Goal: Information Seeking & Learning: Learn about a topic

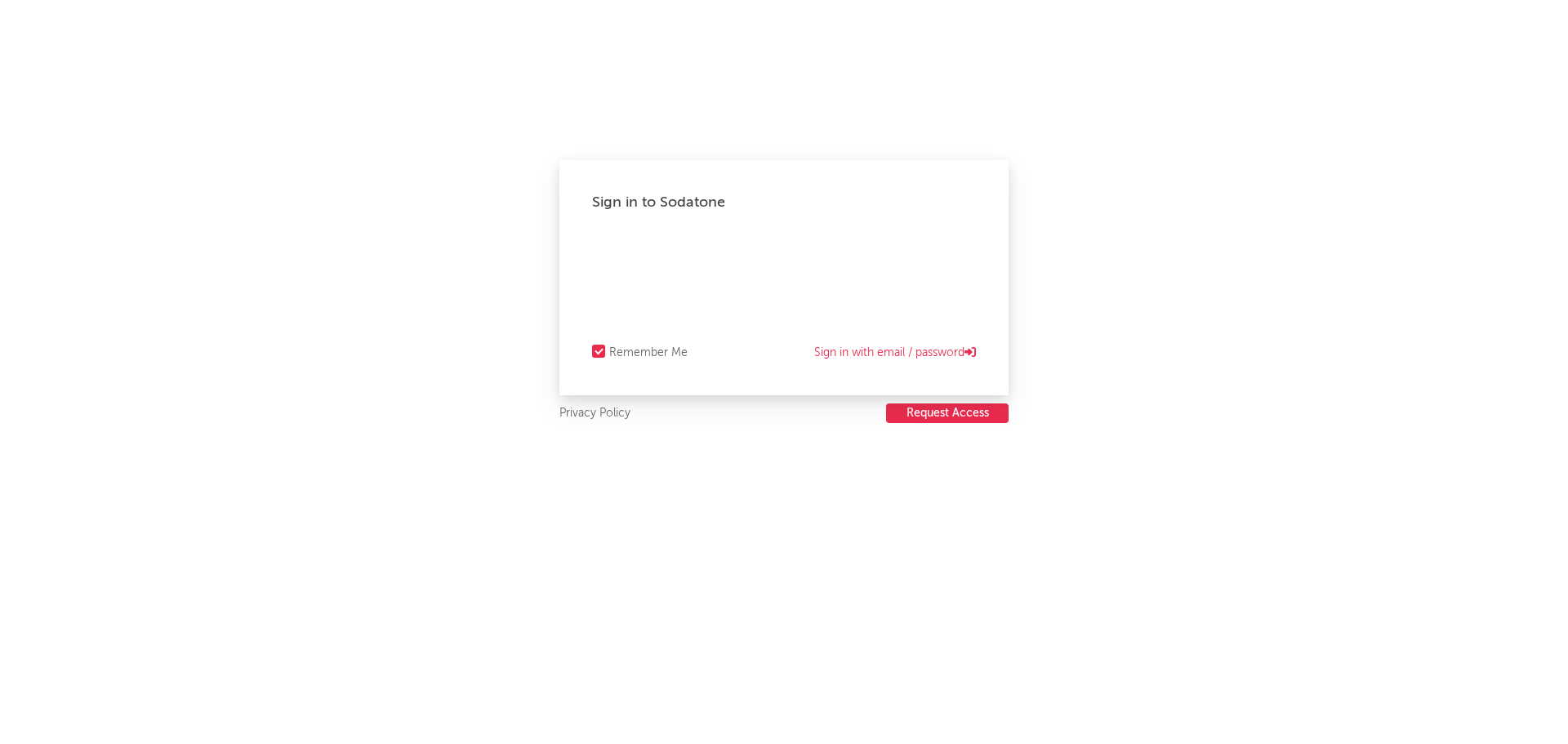
select select "recorded_music"
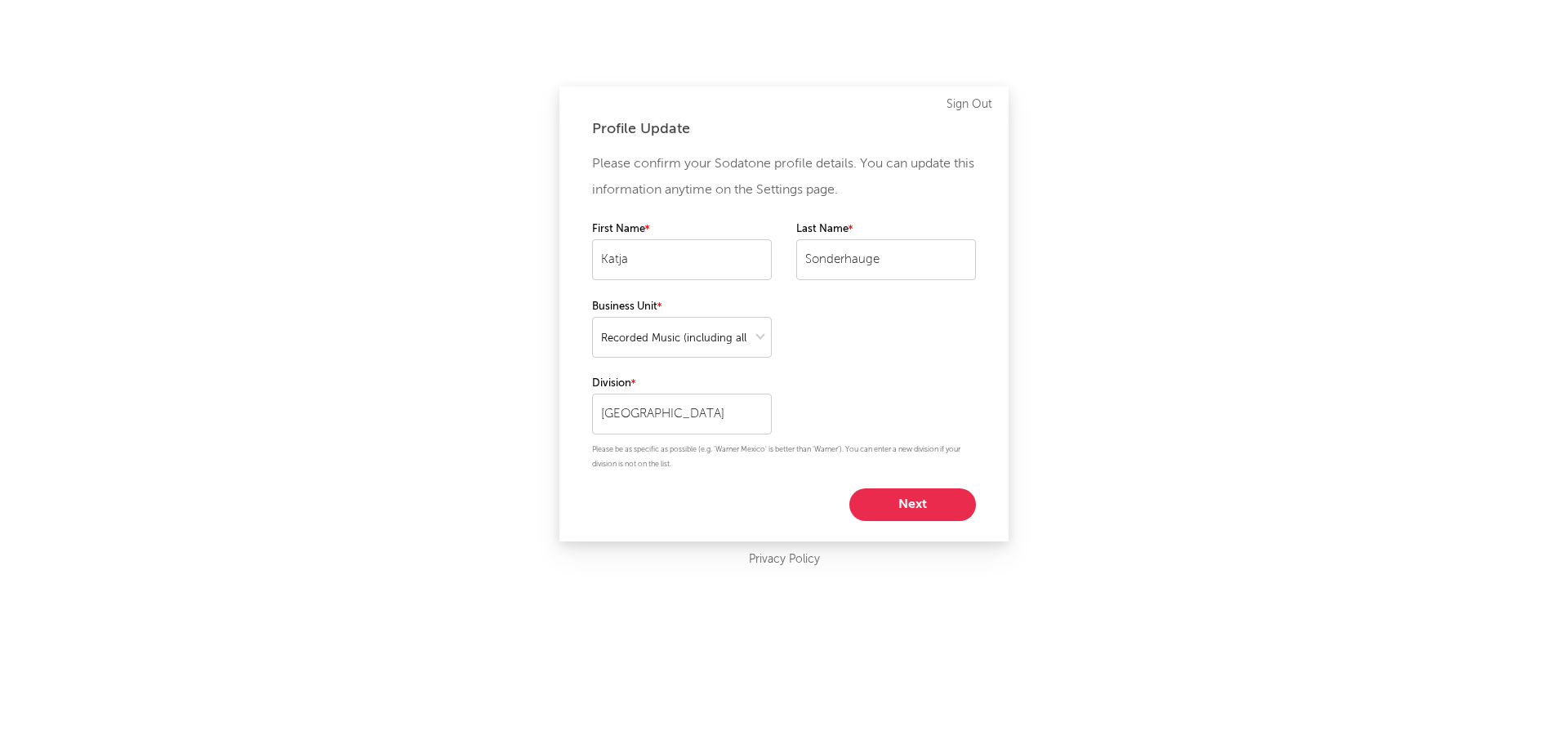
click at [905, 494] on button "Next" at bounding box center [913, 504] width 126 height 33
select select "marketing"
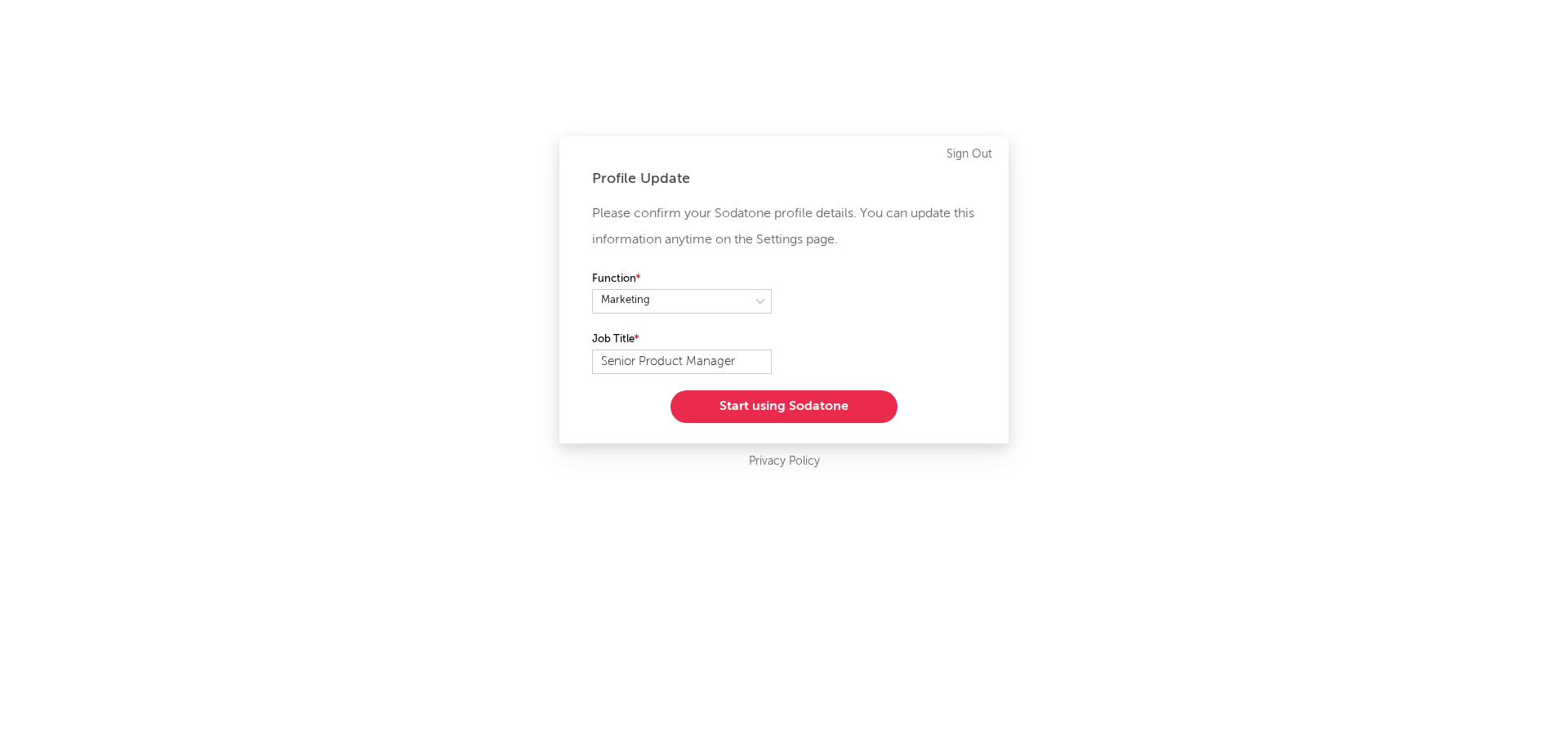
click at [790, 407] on button "Start using Sodatone" at bounding box center [784, 407] width 228 height 33
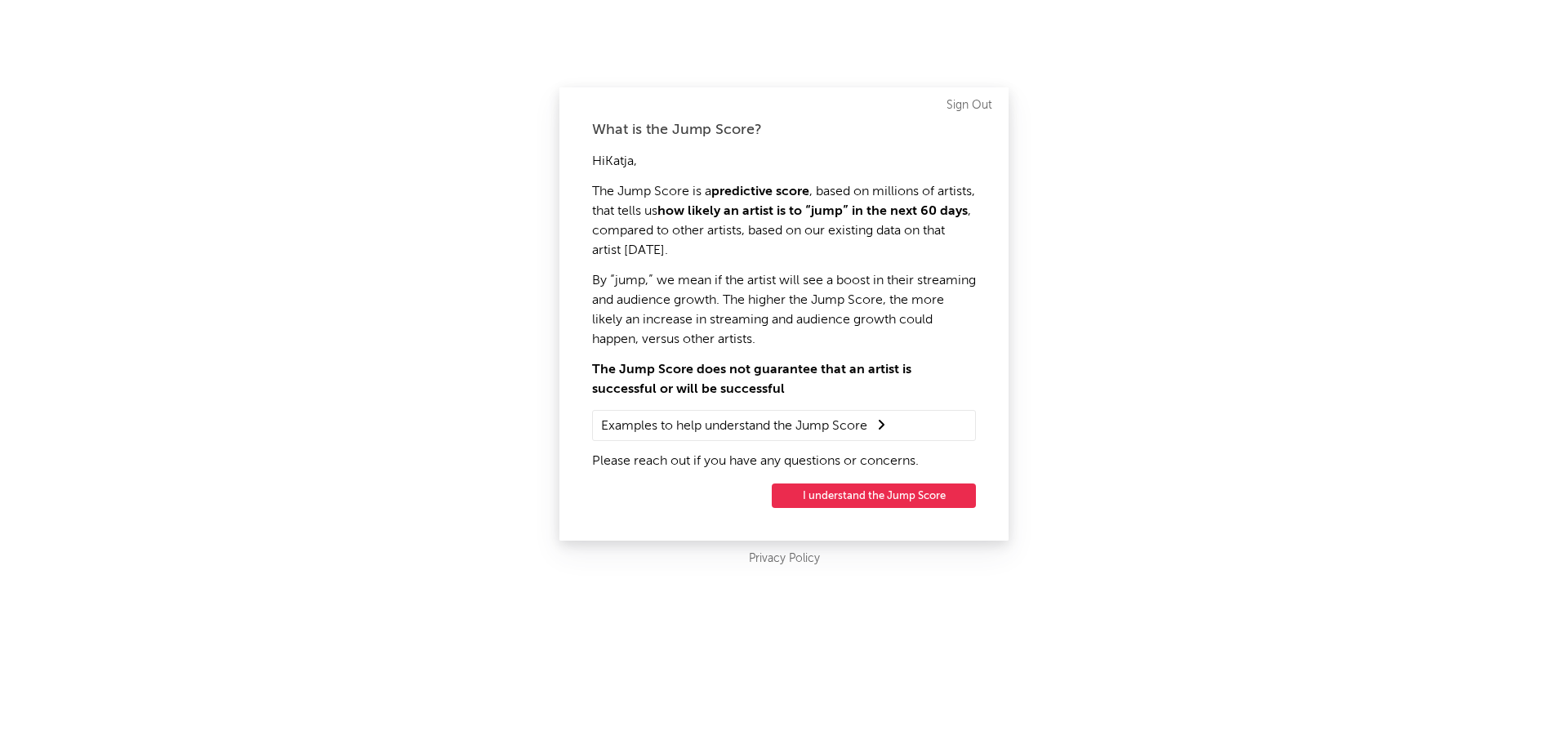
click at [854, 498] on button "I understand the Jump Score" at bounding box center [874, 496] width 204 height 25
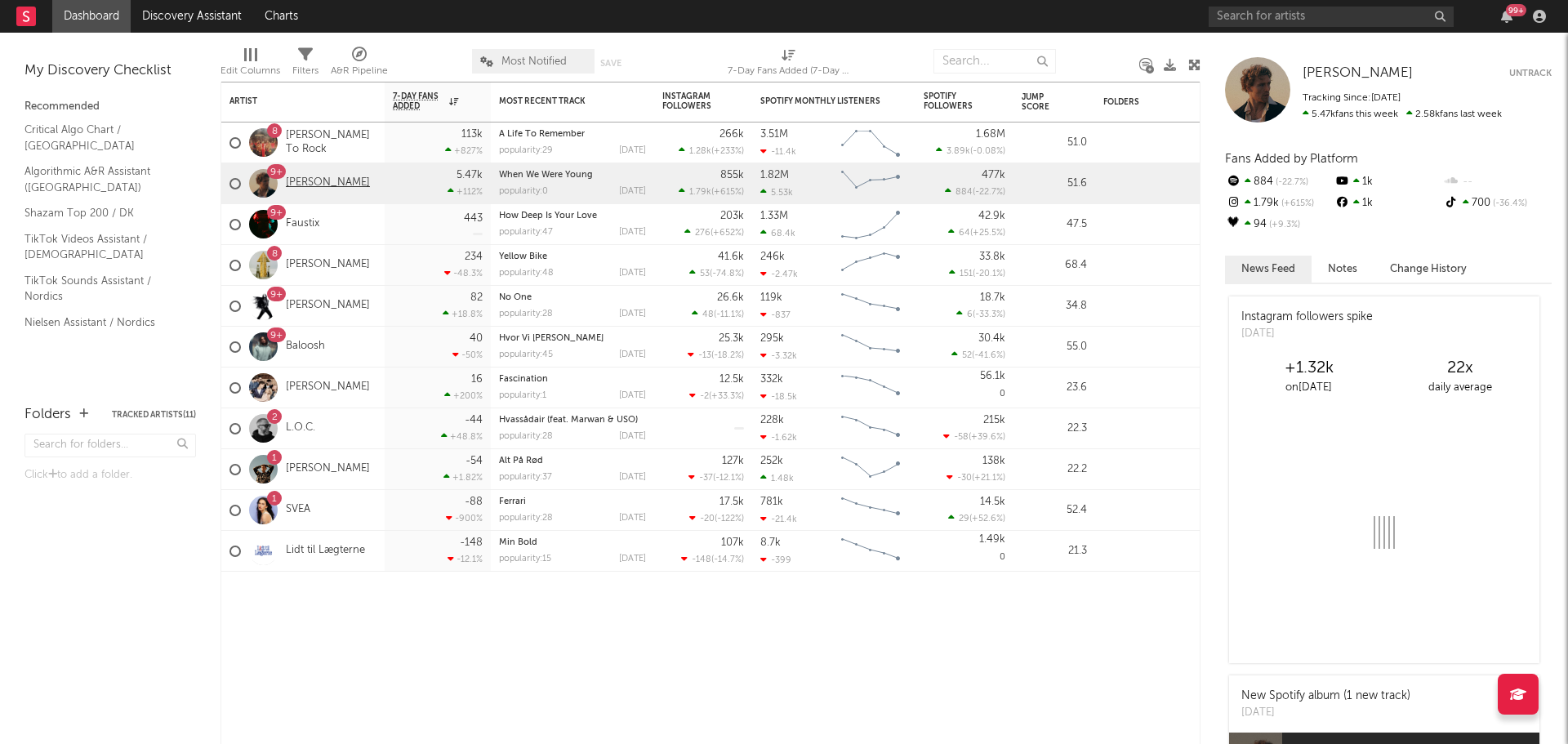
click at [308, 184] on link "[PERSON_NAME]" at bounding box center [328, 183] width 84 height 14
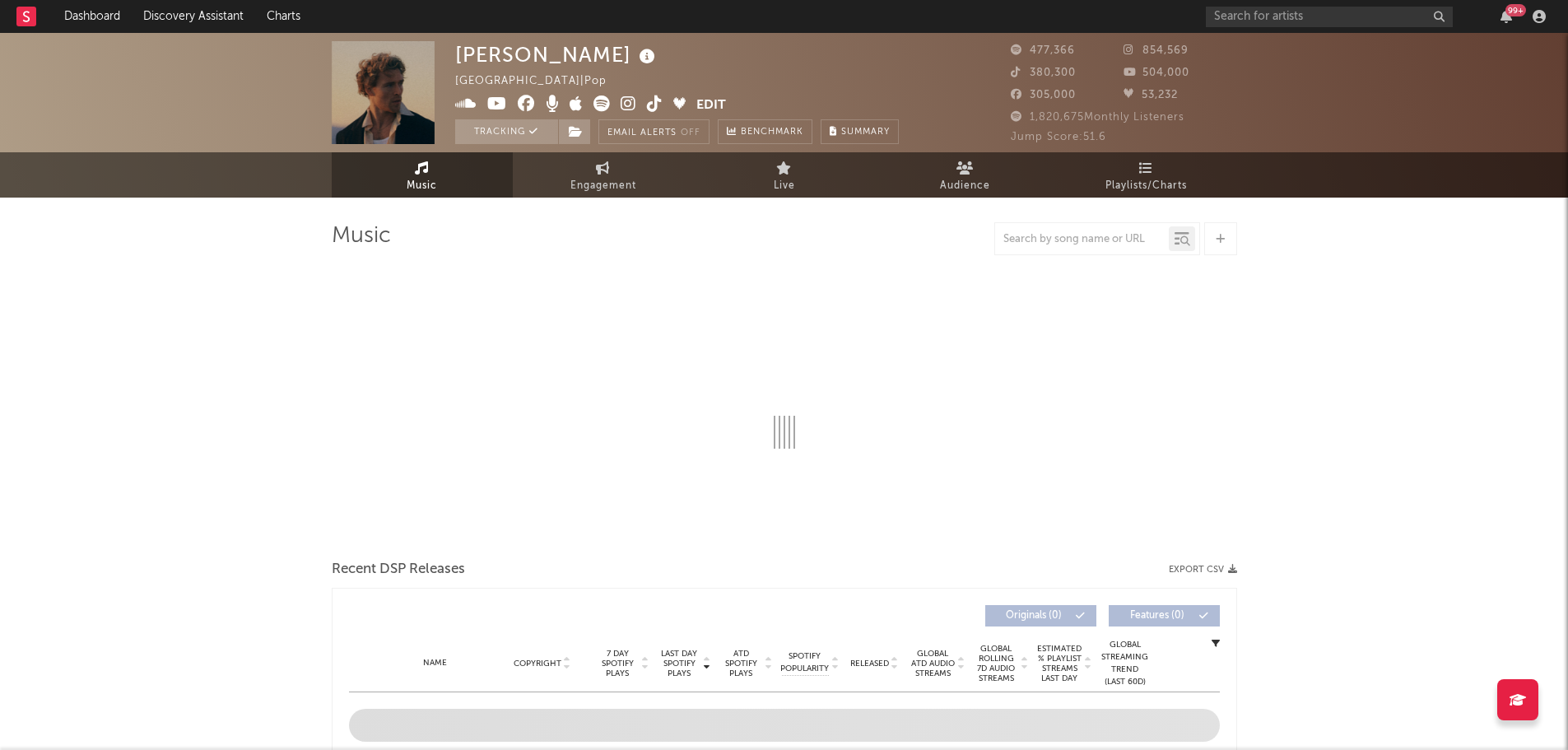
select select "6m"
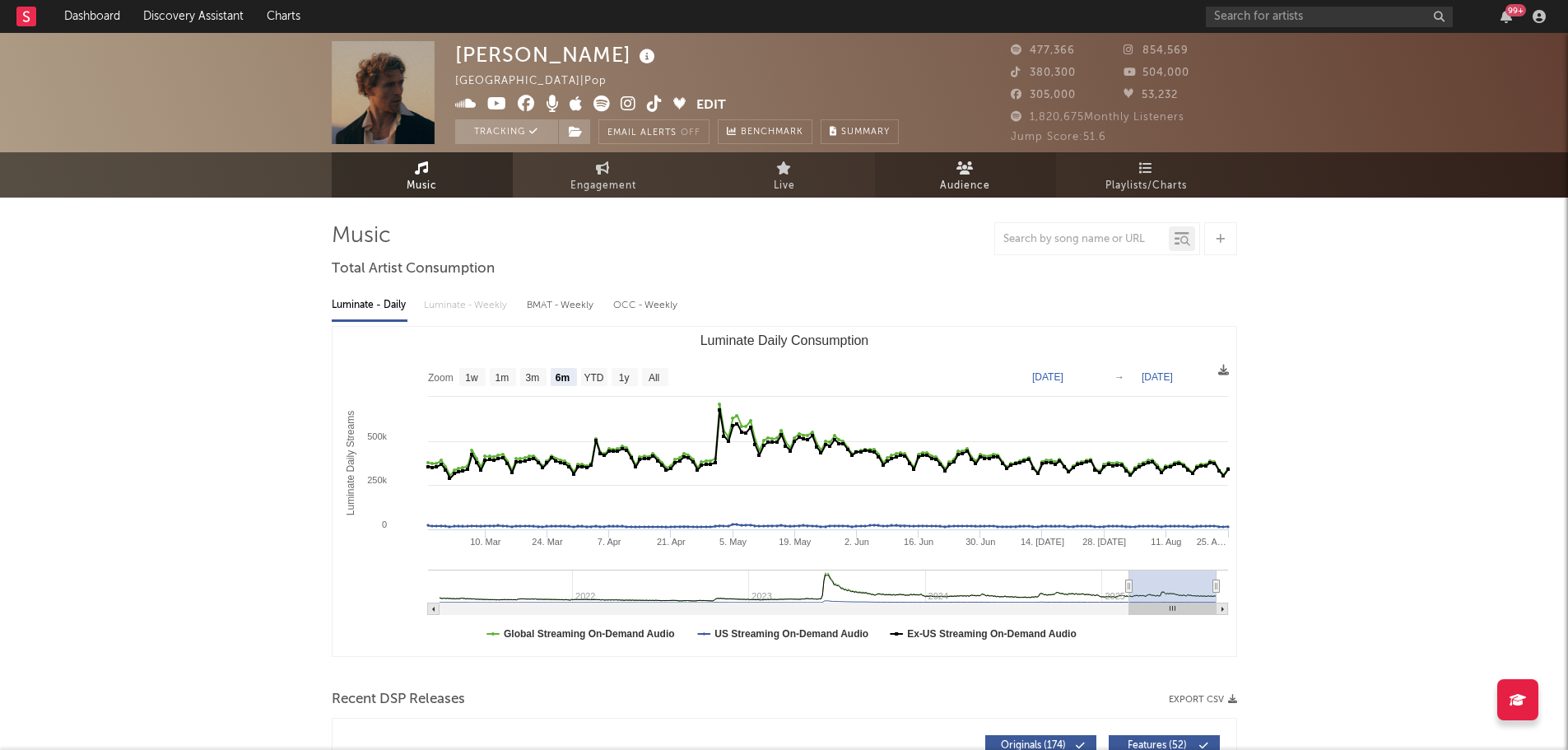
click at [968, 179] on span "Audience" at bounding box center [965, 186] width 50 height 20
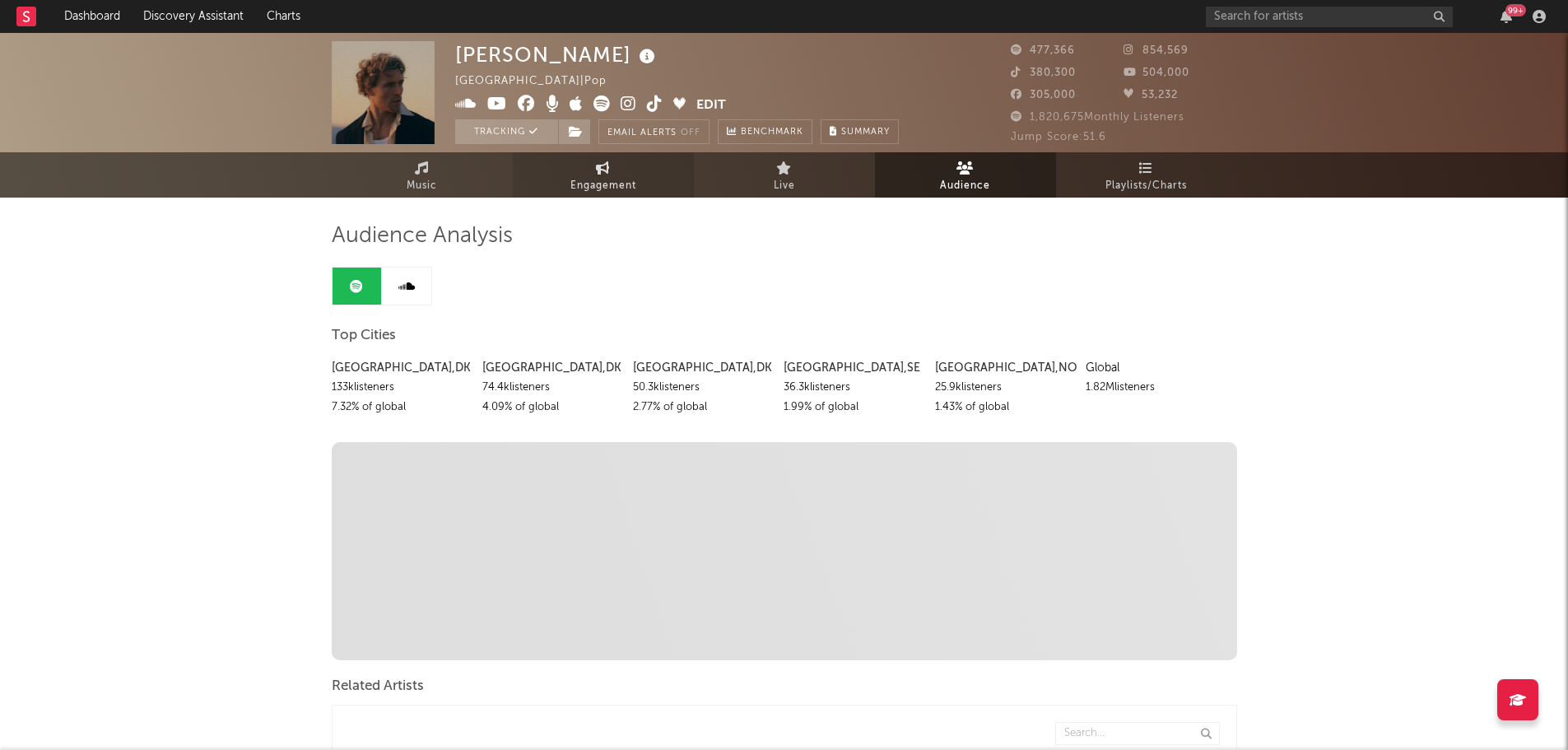
click at [609, 172] on icon at bounding box center [602, 168] width 14 height 13
select select "1w"
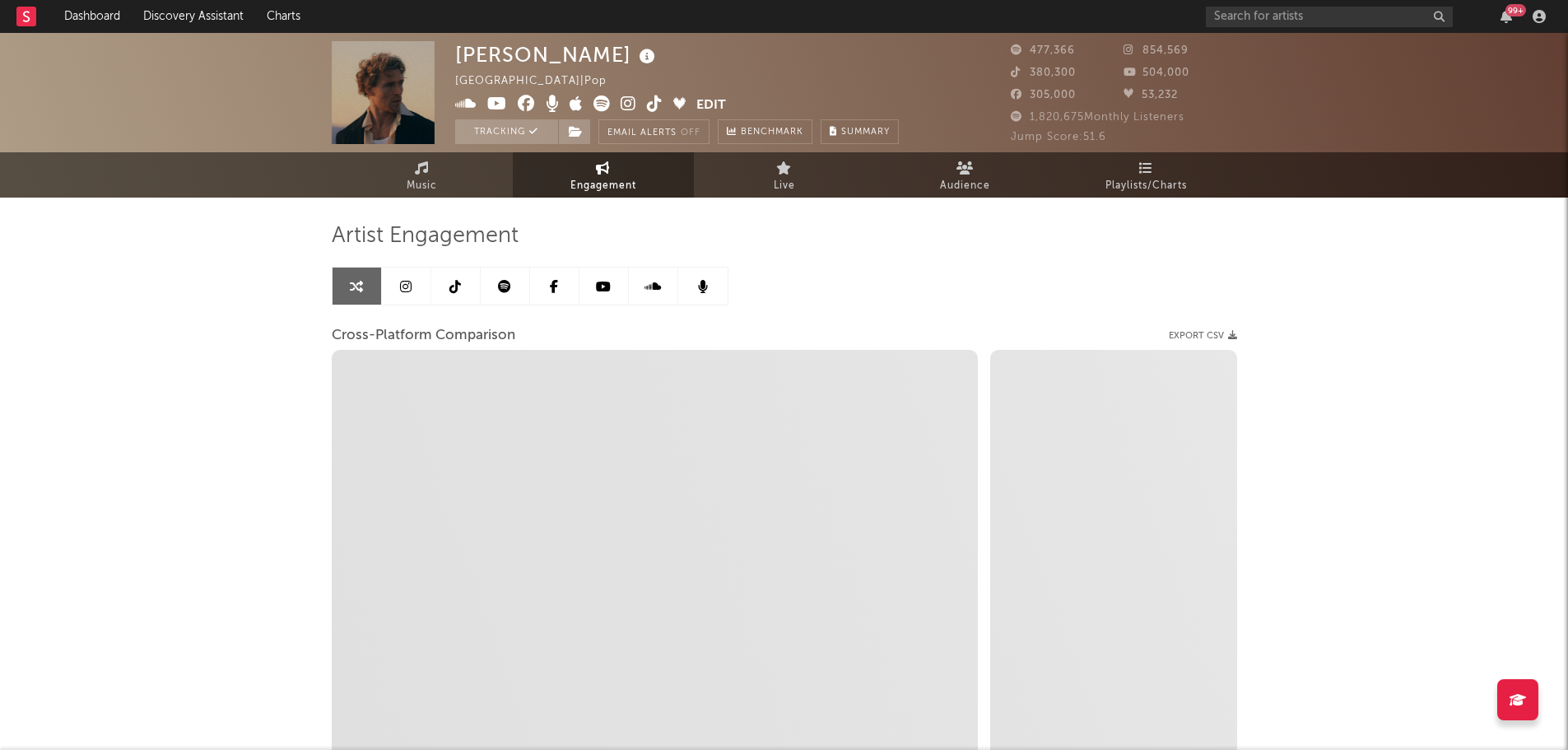
select select "1m"
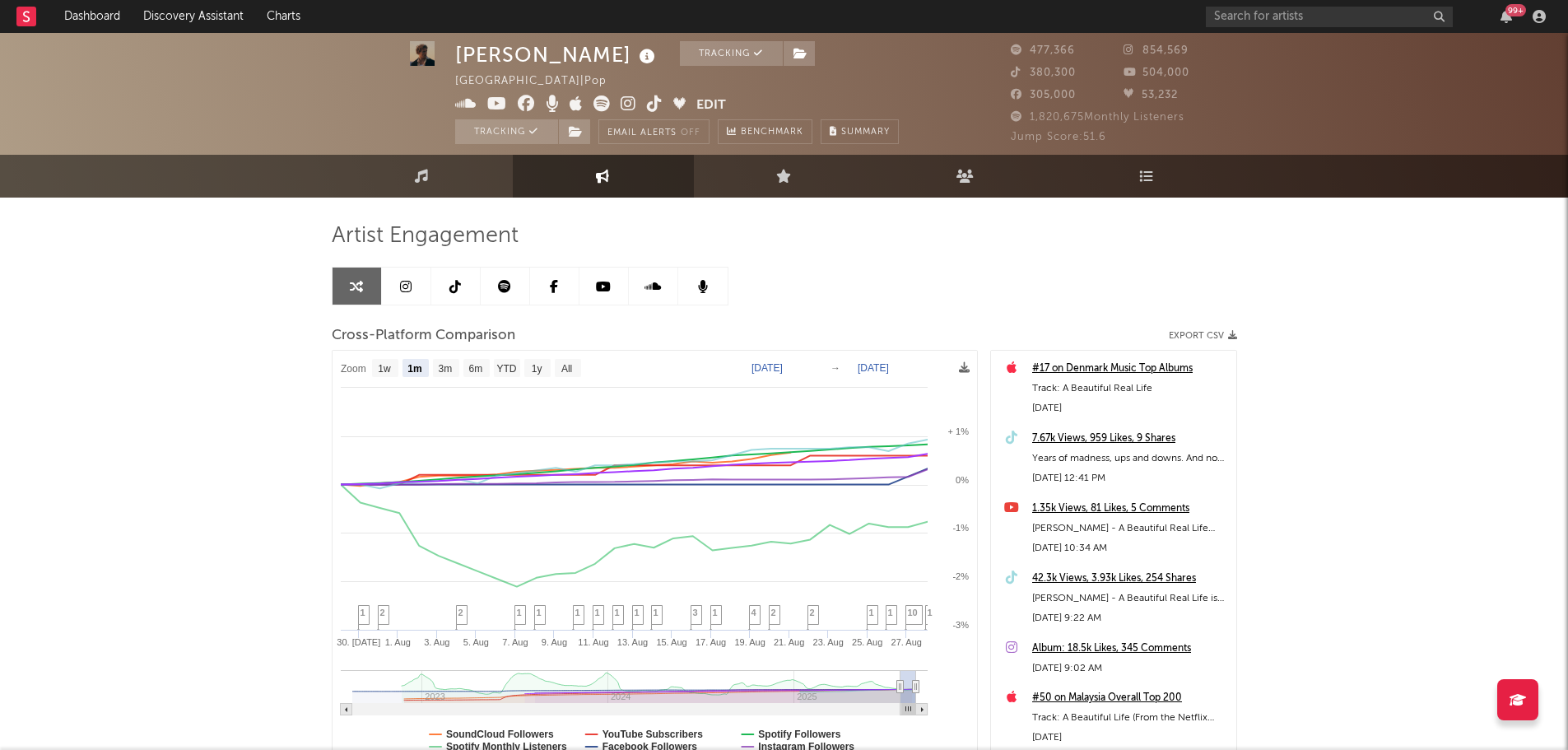
scroll to position [83, 0]
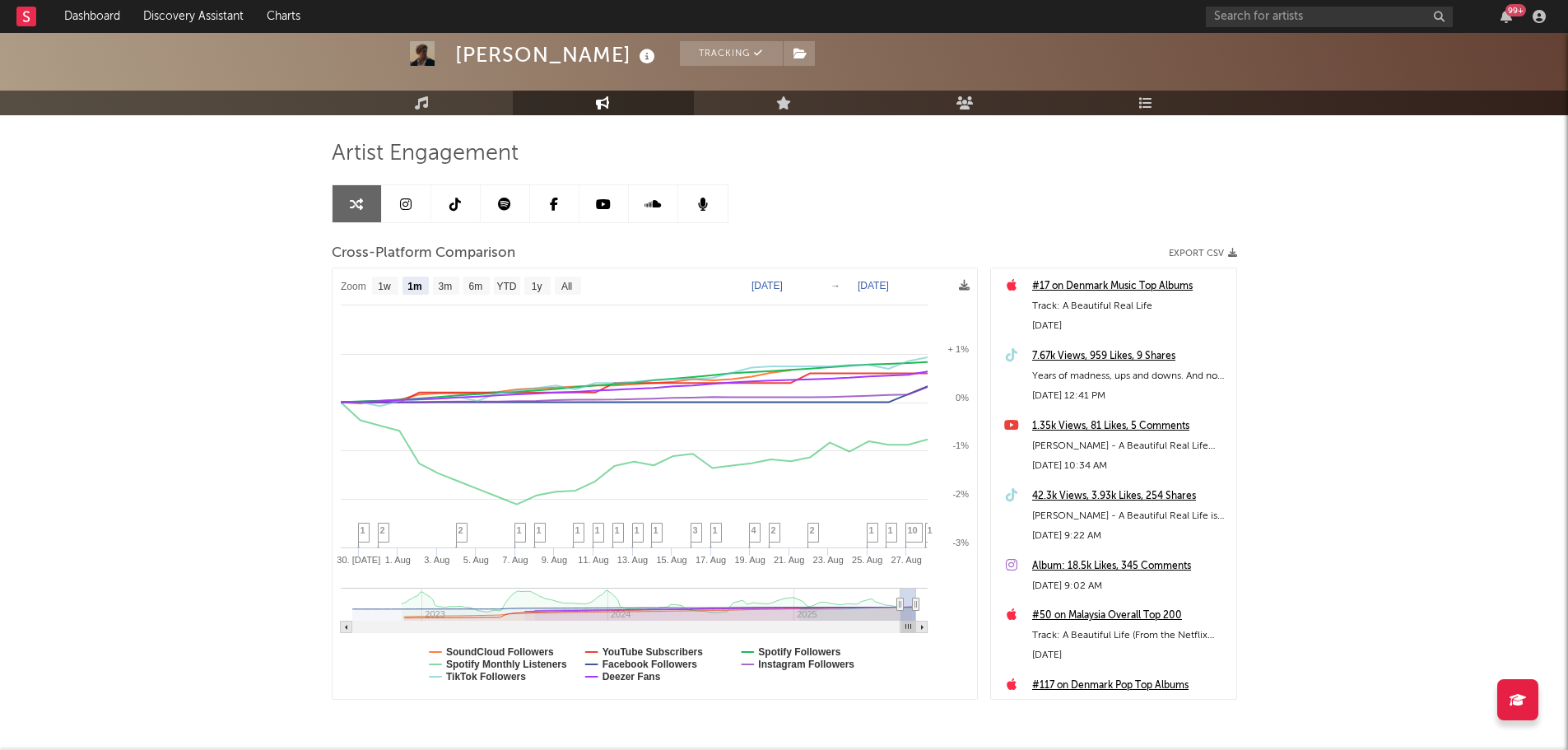
click at [406, 207] on icon at bounding box center [406, 205] width 11 height 13
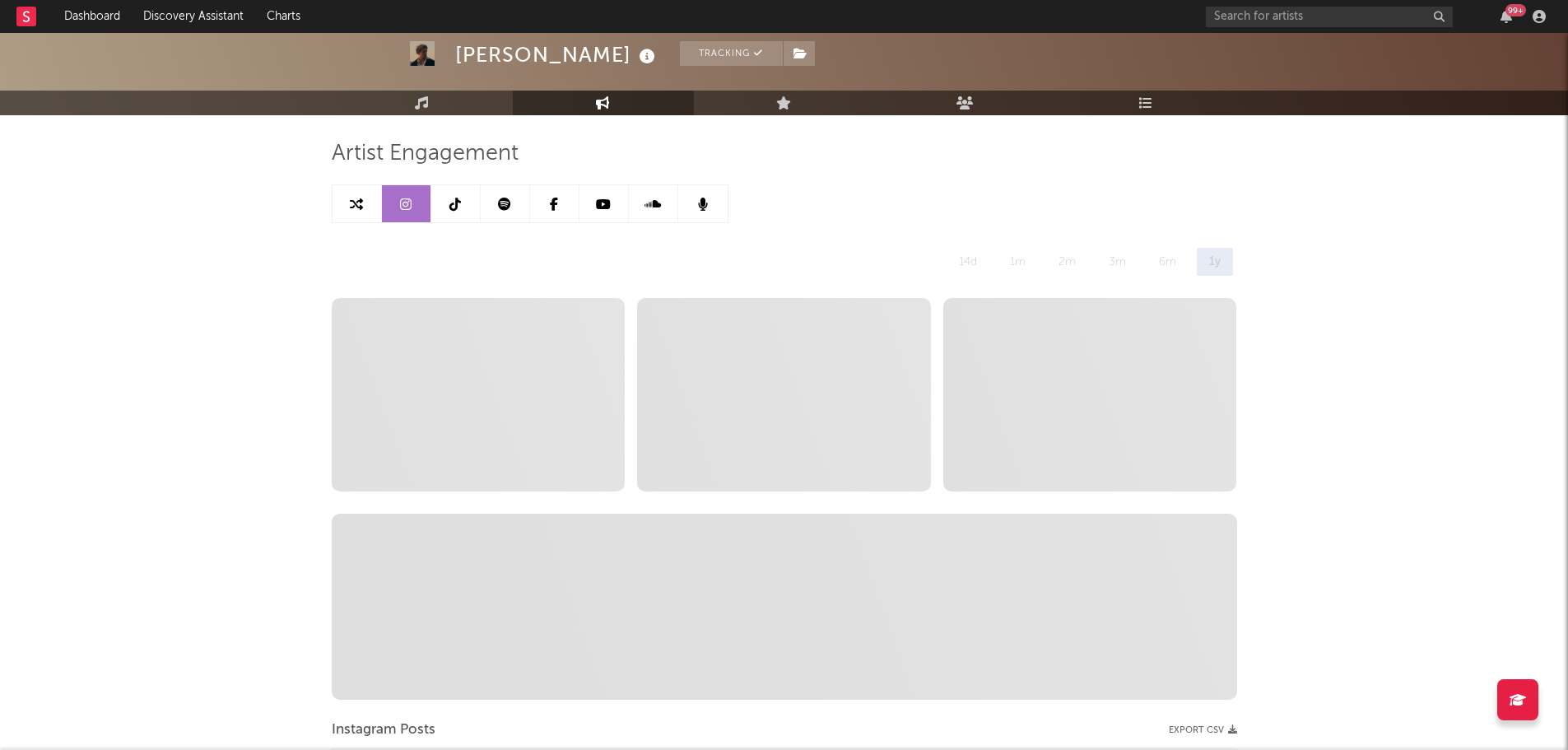
select select "6m"
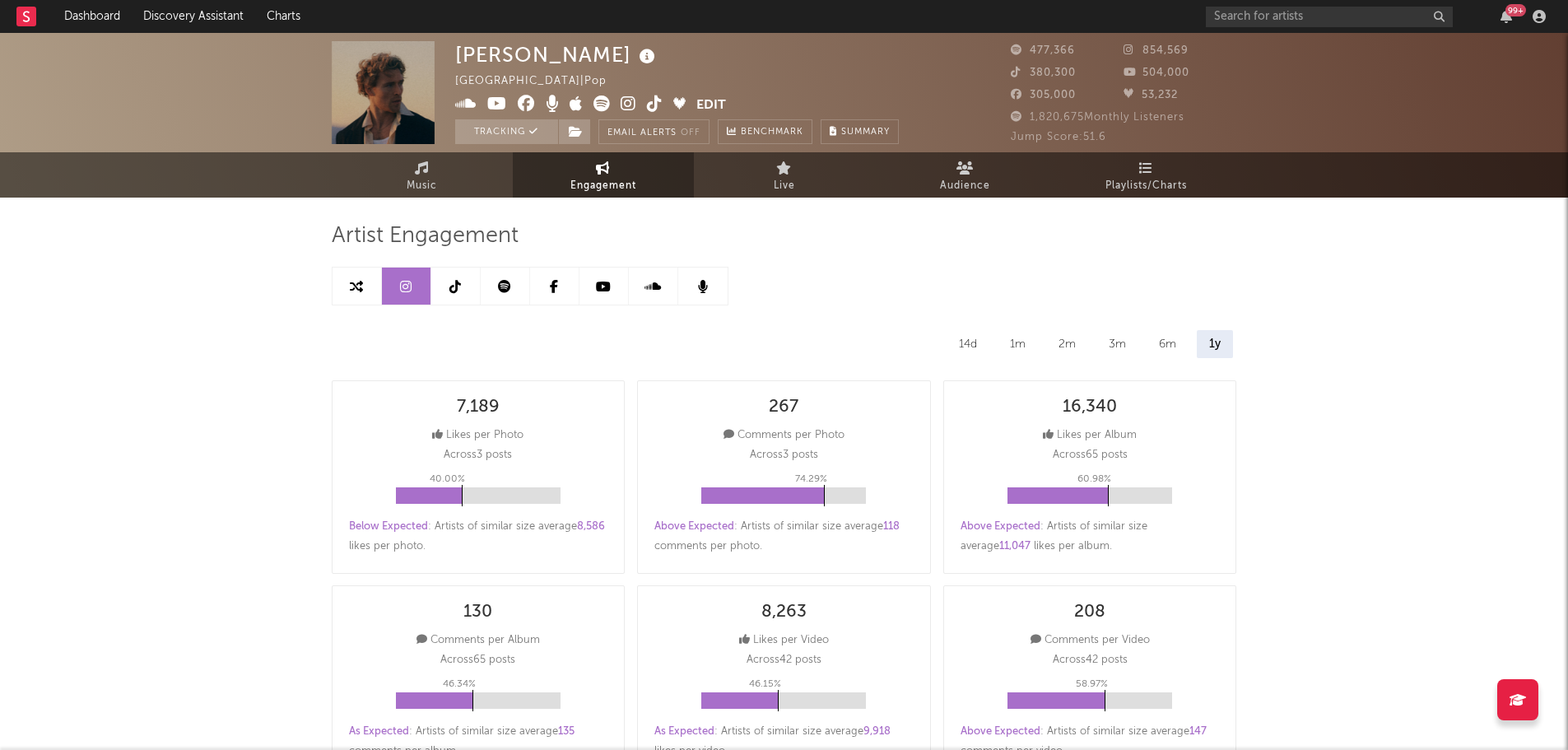
click at [358, 278] on link at bounding box center [358, 286] width 49 height 37
select select "1m"
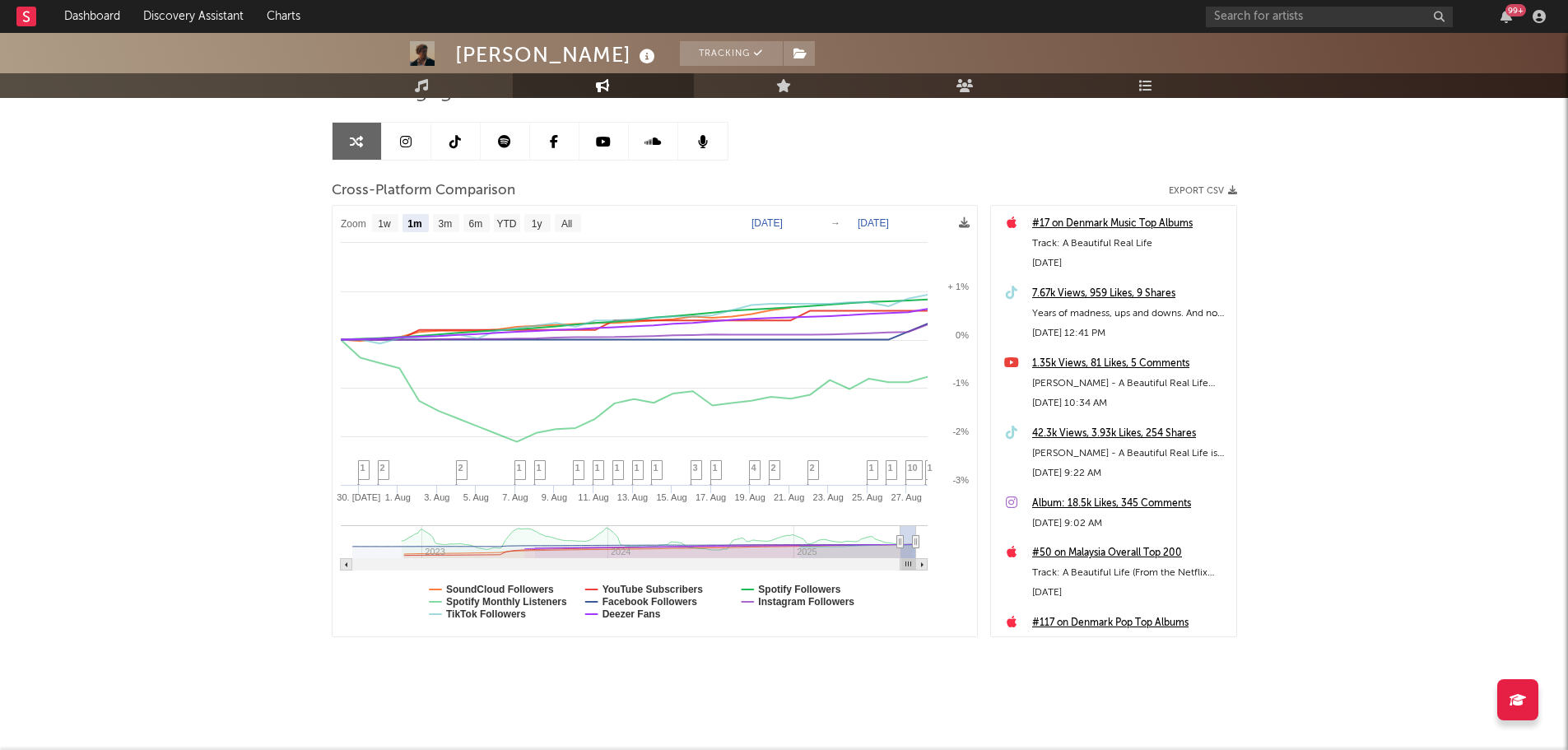
scroll to position [148, 0]
